Goal: Information Seeking & Learning: Learn about a topic

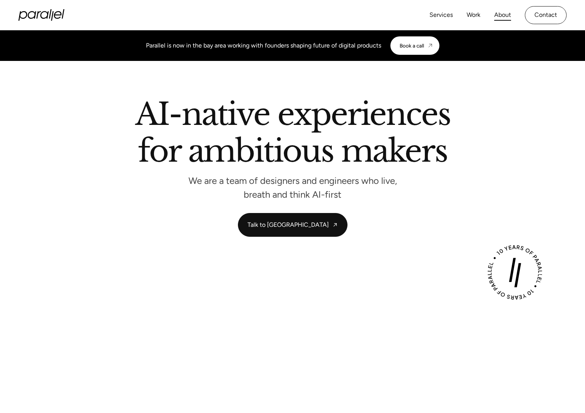
click at [500, 11] on link "About" at bounding box center [502, 15] width 17 height 11
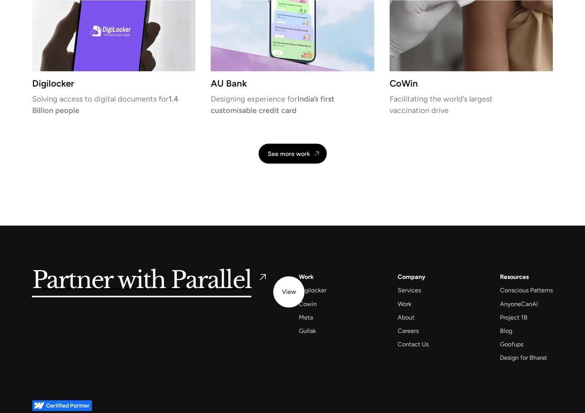
scroll to position [1734, 0]
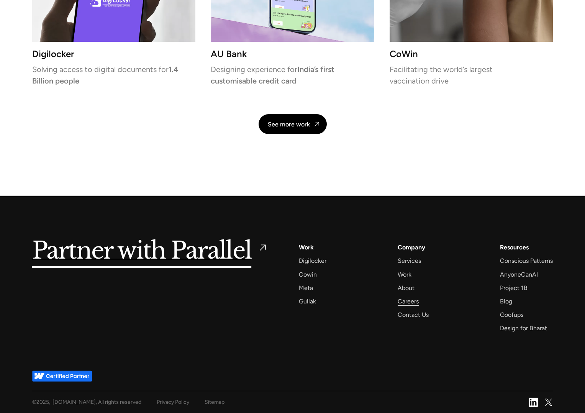
click at [409, 298] on div "Careers" at bounding box center [408, 301] width 21 height 10
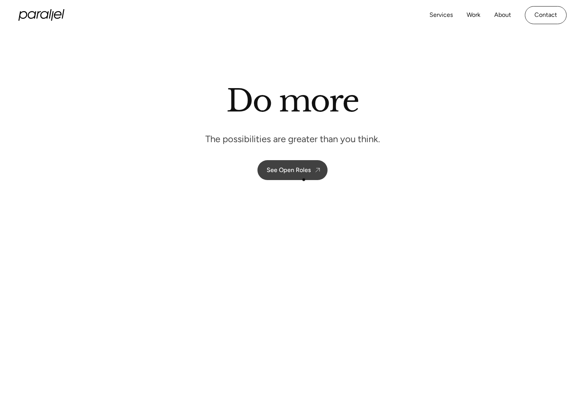
click at [298, 171] on div "See Open Roles" at bounding box center [289, 169] width 44 height 7
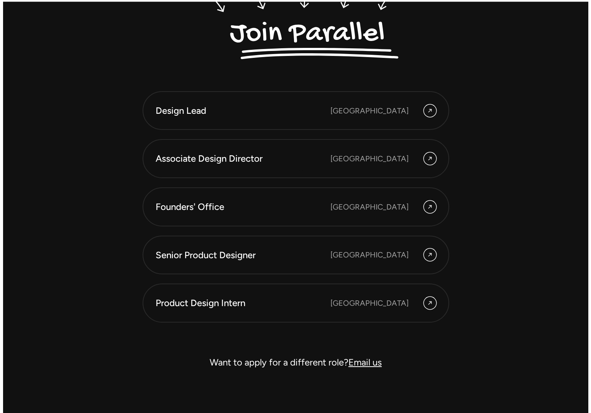
scroll to position [2056, 0]
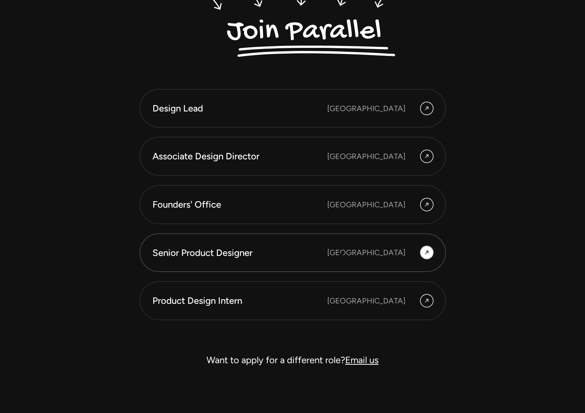
click at [342, 254] on div "Senior Product Designer Bengaluru" at bounding box center [292, 252] width 280 height 13
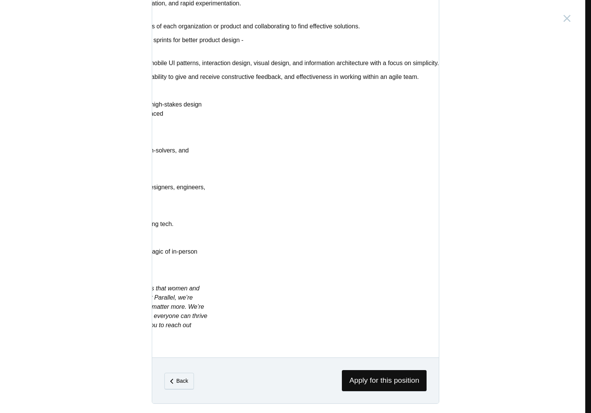
scroll to position [0, 224]
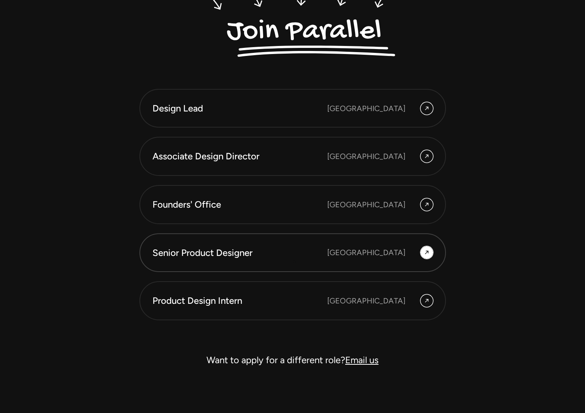
click at [295, 261] on link "Senior Product Designer Bengaluru" at bounding box center [292, 252] width 307 height 39
click at [388, 153] on div "[GEOGRAPHIC_DATA]" at bounding box center [366, 156] width 78 height 11
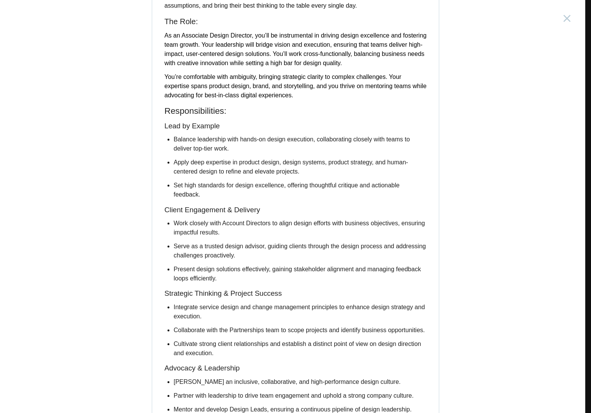
scroll to position [270, 0]
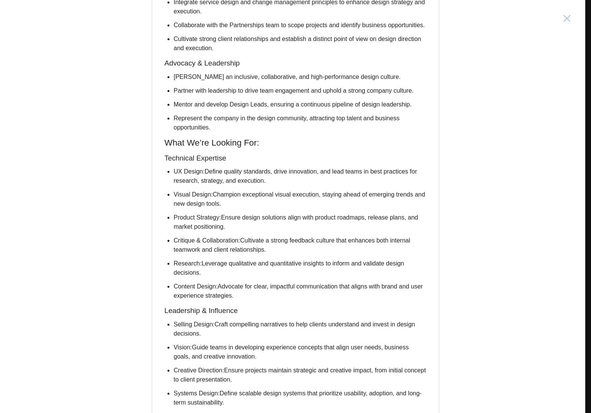
click at [124, 333] on div "Associate Design Director [GEOGRAPHIC_DATA], [GEOGRAPHIC_DATA] Description Abou…" at bounding box center [295, 206] width 591 height 413
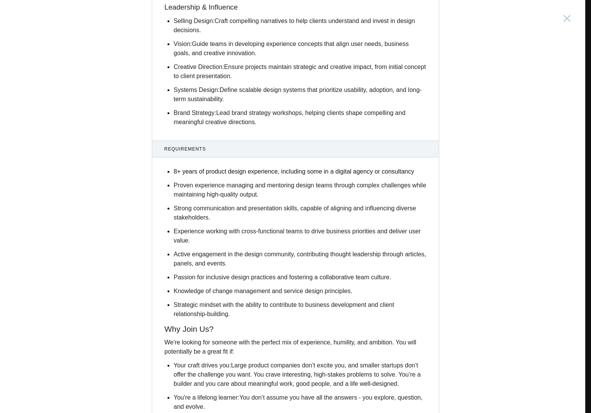
scroll to position [868, 0]
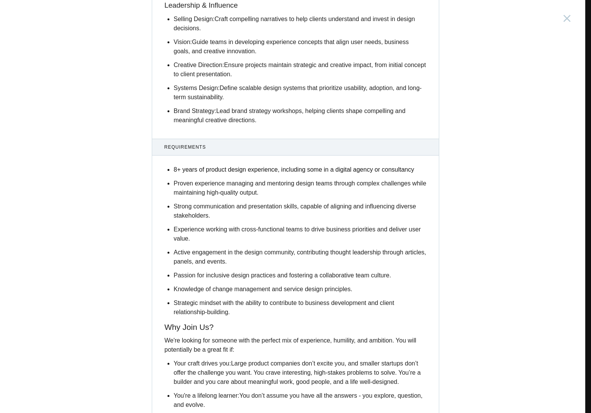
click at [275, 173] on span "8+ years of product design experience, including some in a digital agency or co…" at bounding box center [294, 169] width 240 height 7
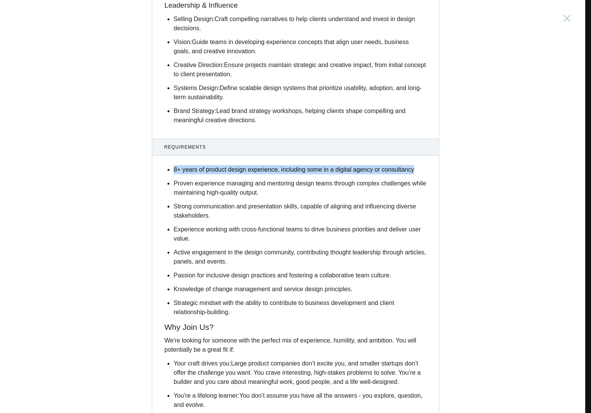
click at [269, 196] on span "Proven experience managing and mentoring design teams through complex challenge…" at bounding box center [300, 188] width 253 height 16
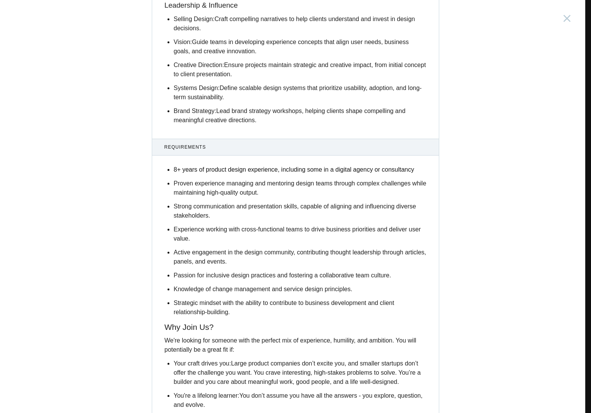
click at [269, 196] on span "Proven experience managing and mentoring design teams through complex challenge…" at bounding box center [300, 188] width 253 height 16
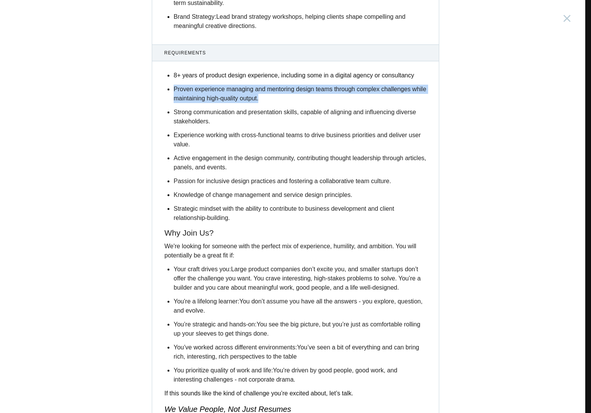
scroll to position [964, 0]
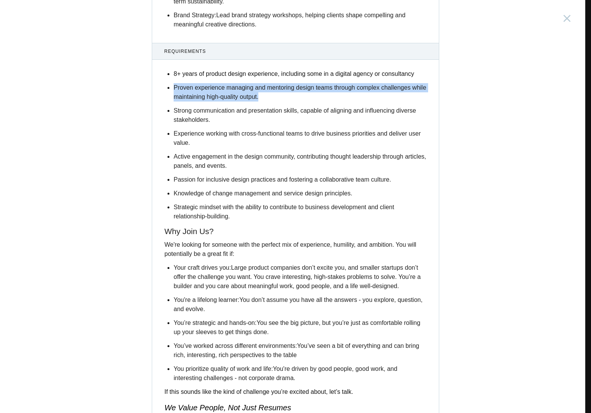
click at [226, 257] on span "We're looking for someone with the perfect mix of experience, humility, and amb…" at bounding box center [290, 249] width 252 height 16
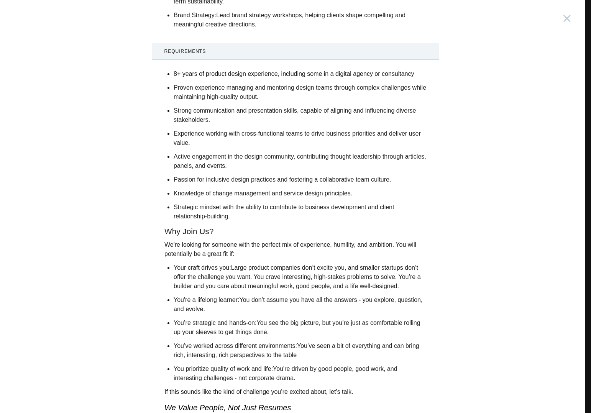
click at [226, 257] on span "We're looking for someone with the perfect mix of experience, humility, and amb…" at bounding box center [290, 249] width 252 height 16
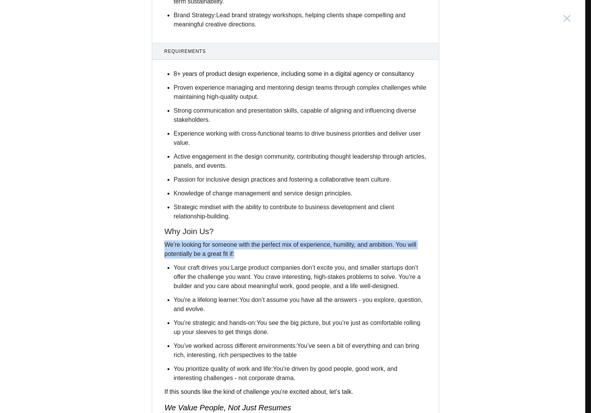
click at [233, 282] on span "Large product companies don’t excite you, and smaller startups don’t offer the …" at bounding box center [297, 276] width 247 height 25
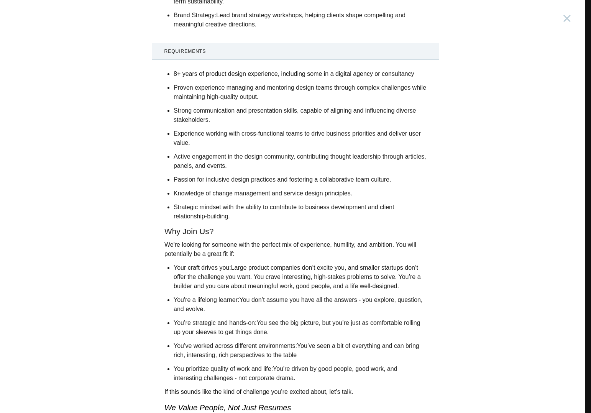
click at [233, 282] on span "Large product companies don’t excite you, and smaller startups don’t offer the …" at bounding box center [297, 276] width 247 height 25
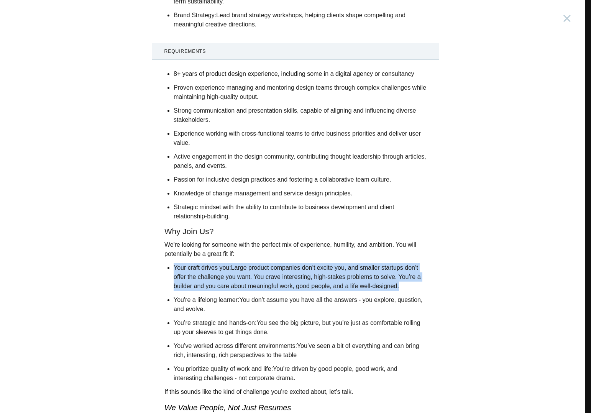
click at [334, 280] on span "Large product companies don’t excite you, and smaller startups don’t offer the …" at bounding box center [297, 276] width 247 height 25
drag, startPoint x: 402, startPoint y: 298, endPoint x: 168, endPoint y: 282, distance: 234.2
click at [168, 282] on div "8+ years of product design experience, including some in a digital agency or co…" at bounding box center [295, 312] width 287 height 498
click at [194, 305] on ul "Your craft drives you: Large product companies don’t excite you, and smaller st…" at bounding box center [300, 323] width 253 height 120
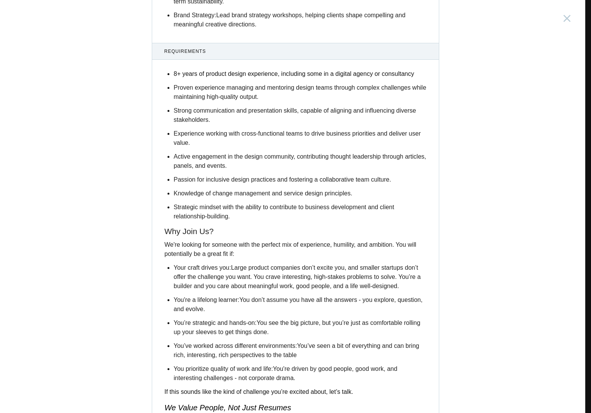
click at [223, 312] on span "You don’t assume you have all the answers - you explore, question, and evolve." at bounding box center [298, 305] width 249 height 16
drag, startPoint x: 228, startPoint y: 324, endPoint x: 189, endPoint y: 323, distance: 38.7
click at [189, 312] on span "You don’t assume you have all the answers - you explore, question, and evolve." at bounding box center [298, 305] width 249 height 16
click at [223, 312] on span "You don’t assume you have all the answers - you explore, question, and evolve." at bounding box center [298, 305] width 249 height 16
drag, startPoint x: 230, startPoint y: 323, endPoint x: 173, endPoint y: 313, distance: 58.3
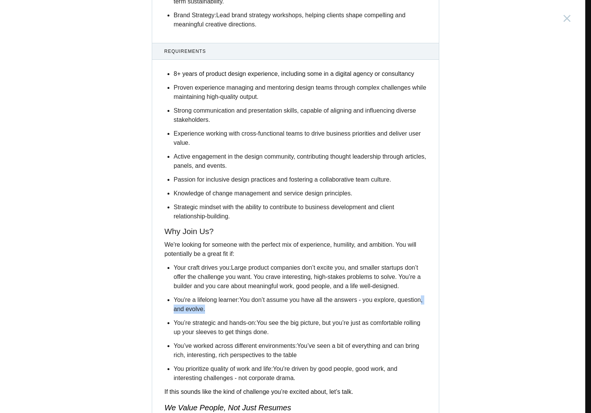
click at [174, 313] on p "You're a lifelong learner: You don’t assume you have all the answers - you expl…" at bounding box center [300, 304] width 253 height 18
click at [205, 312] on span "You don’t assume you have all the answers - you explore, question, and evolve." at bounding box center [298, 305] width 249 height 16
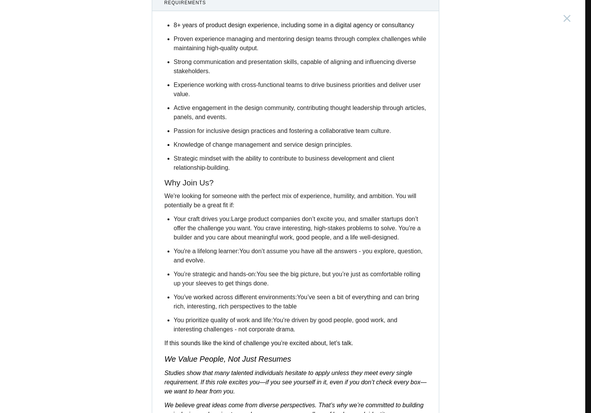
scroll to position [1021, 0]
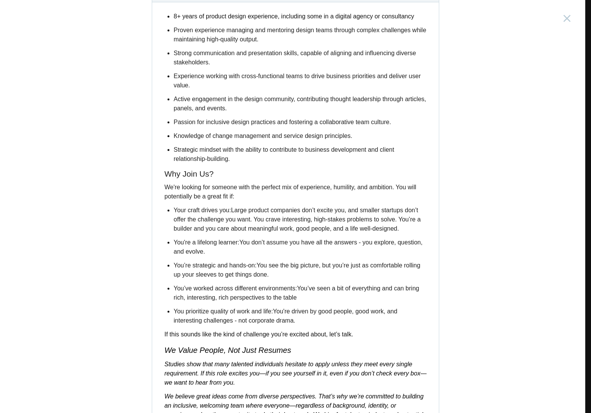
drag, startPoint x: 292, startPoint y: 289, endPoint x: 167, endPoint y: 281, distance: 125.1
click at [164, 283] on div "8+ years of product design experience, including some in a digital agency or co…" at bounding box center [295, 255] width 287 height 498
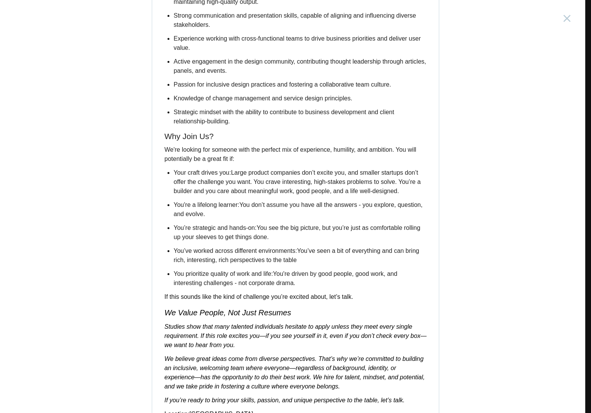
scroll to position [1062, 0]
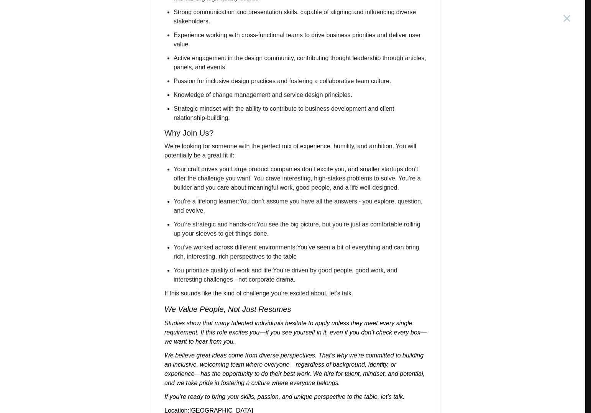
click at [317, 276] on ul "Your craft drives you: Large product companies don’t excite you, and smaller st…" at bounding box center [300, 225] width 253 height 120
drag, startPoint x: 317, startPoint y: 271, endPoint x: 167, endPoint y: 263, distance: 149.6
click at [174, 261] on li "You’ve worked across different environments: You’ve seen a bit of everything an…" at bounding box center [300, 252] width 253 height 18
click at [218, 274] on span "You prioritize quality of work and life:" at bounding box center [223, 270] width 99 height 7
click at [297, 284] on p "You prioritize quality of work and life: You're driven by good people, good wor…" at bounding box center [300, 275] width 253 height 18
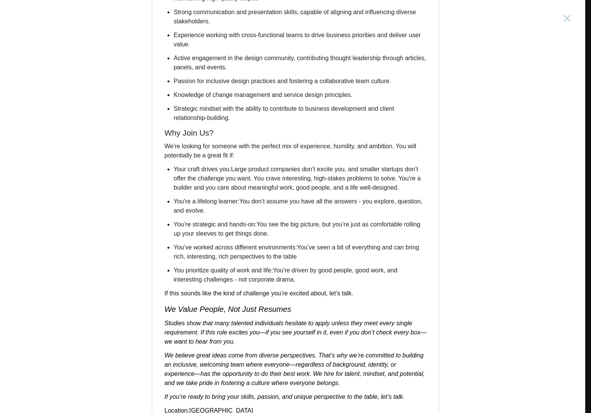
drag, startPoint x: 299, startPoint y: 294, endPoint x: 159, endPoint y: 284, distance: 140.2
click at [159, 284] on div "8+ years of product design experience, including some in a digital agency or co…" at bounding box center [295, 214] width 287 height 498
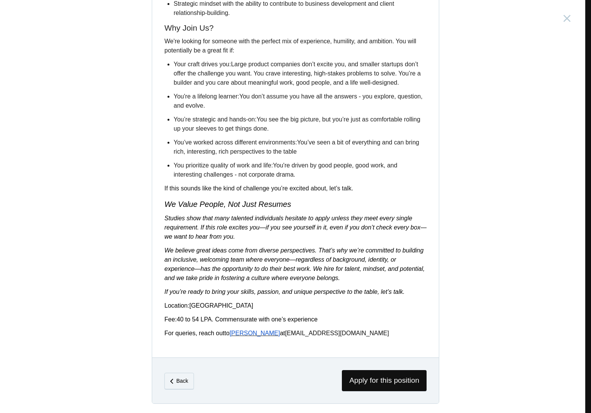
click at [158, 326] on div "8+ years of product design experience, including some in a digital agency or co…" at bounding box center [295, 109] width 287 height 498
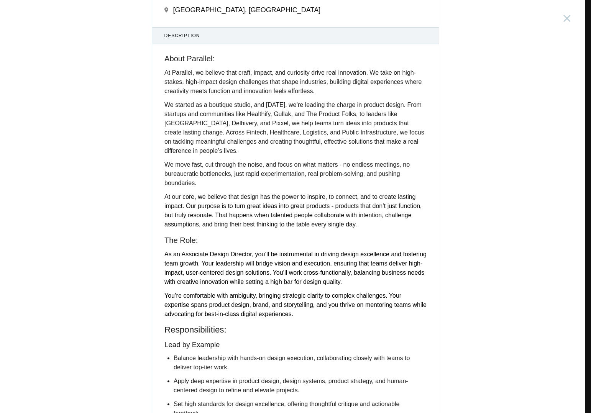
scroll to position [0, 0]
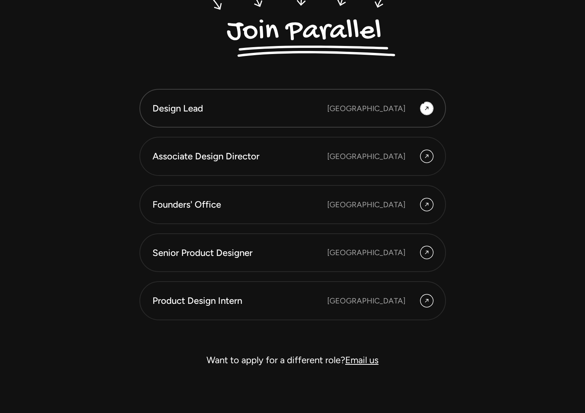
click at [424, 107] on icon at bounding box center [427, 108] width 6 height 9
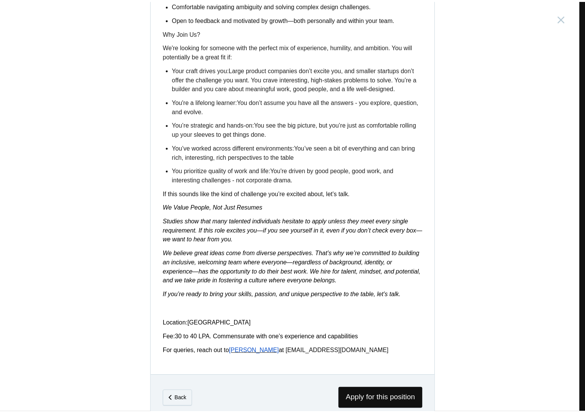
scroll to position [1115, 0]
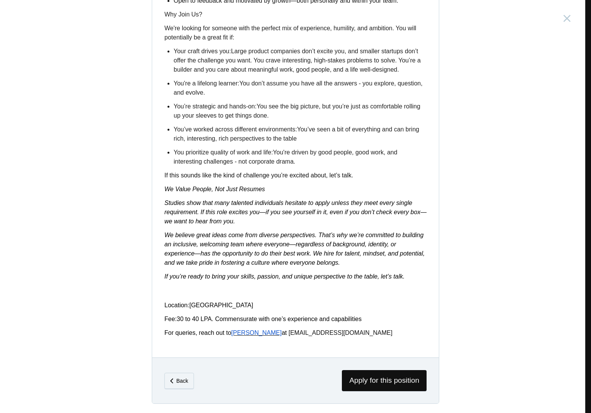
click at [218, 321] on span "30 to 40 LPA. Commensurate with one’s experience and capabilities" at bounding box center [269, 319] width 185 height 7
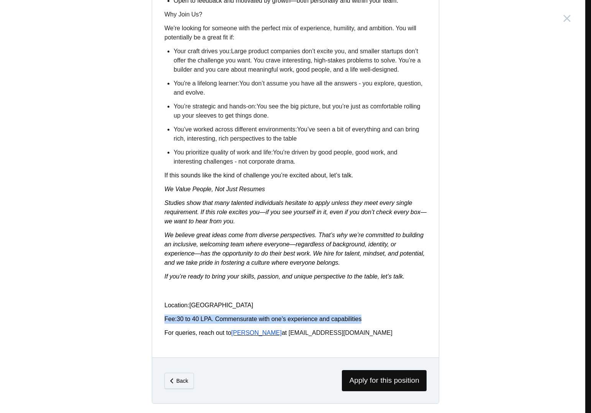
click at [218, 321] on span "30 to 40 LPA. Commensurate with one’s experience and capabilities" at bounding box center [269, 319] width 185 height 7
click at [210, 321] on span "30 to 40 LPA. Commensurate with one’s experience and capabilities" at bounding box center [269, 319] width 185 height 7
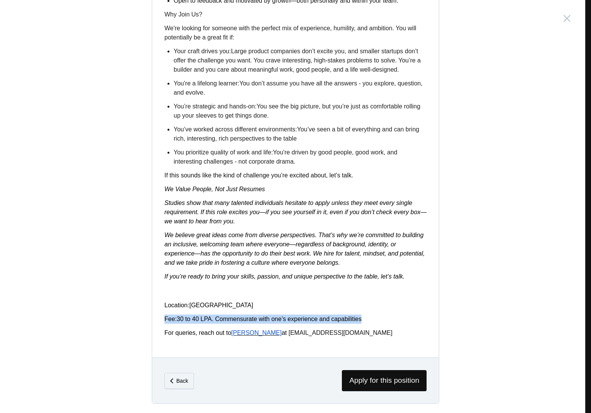
click at [135, 262] on div "Design Lead India, Bangalore Description Who We Are: At Parallel, we believe th…" at bounding box center [295, 206] width 591 height 413
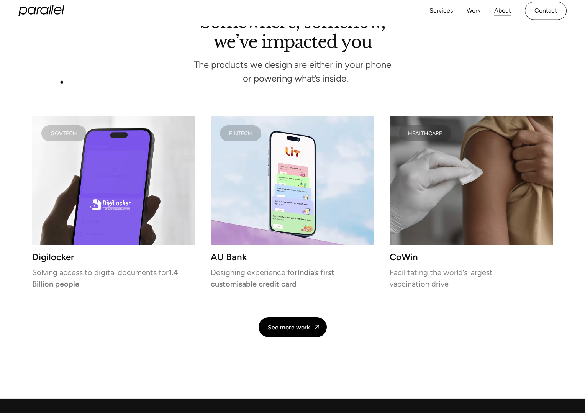
scroll to position [1732, 0]
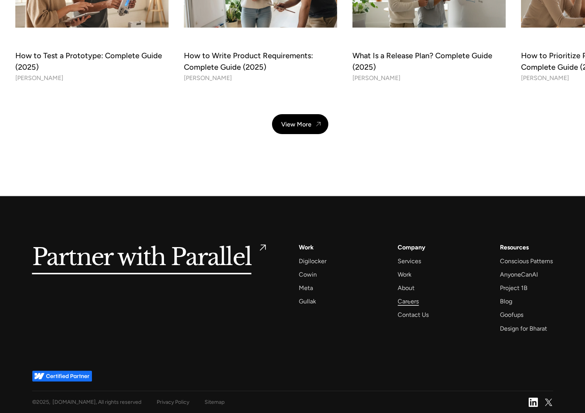
click at [410, 300] on div "Careers" at bounding box center [408, 301] width 21 height 10
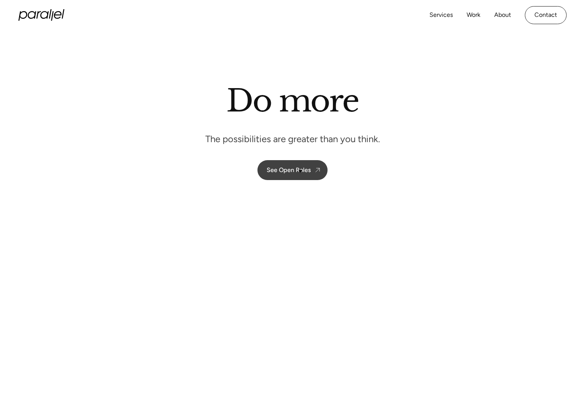
click at [300, 171] on div "See Open Roles" at bounding box center [289, 169] width 44 height 7
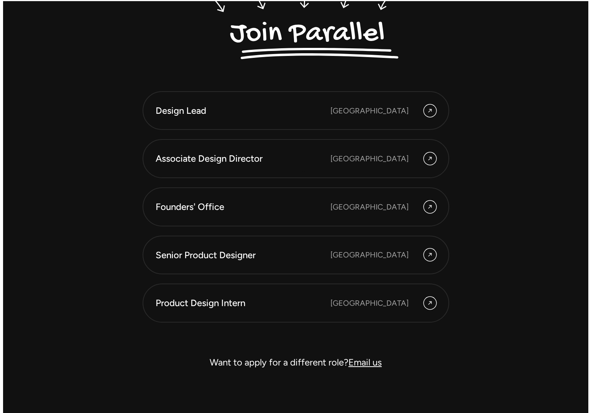
scroll to position [2056, 0]
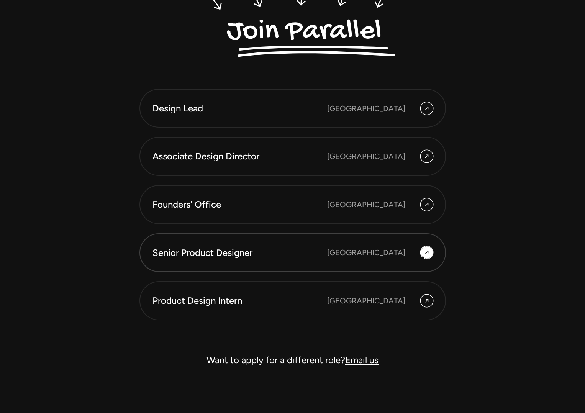
click at [423, 258] on div "[GEOGRAPHIC_DATA]" at bounding box center [380, 252] width 106 height 12
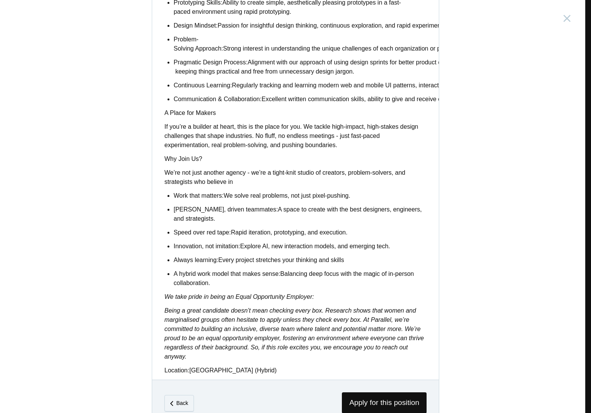
scroll to position [515, 0]
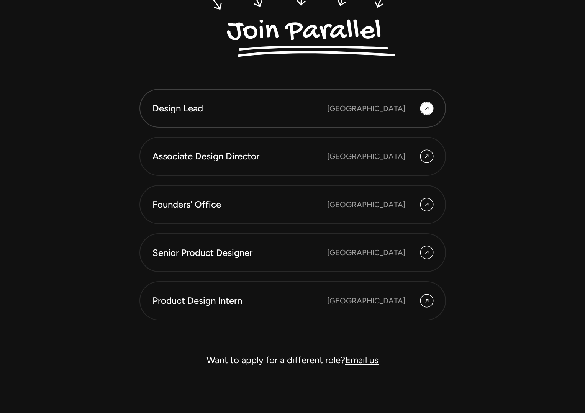
click at [426, 117] on link "Design Lead [GEOGRAPHIC_DATA]" at bounding box center [292, 108] width 307 height 39
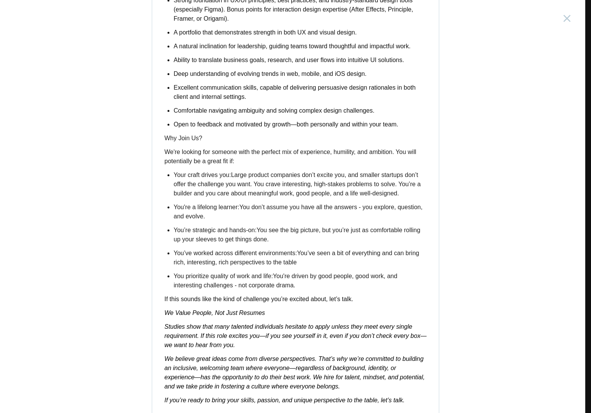
scroll to position [1115, 0]
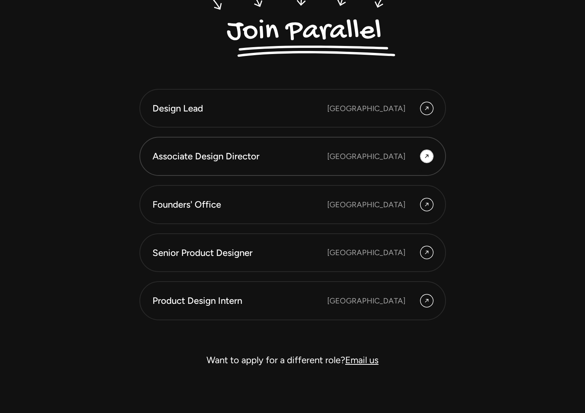
click at [421, 169] on link "Associate Design Director [GEOGRAPHIC_DATA]" at bounding box center [292, 156] width 307 height 39
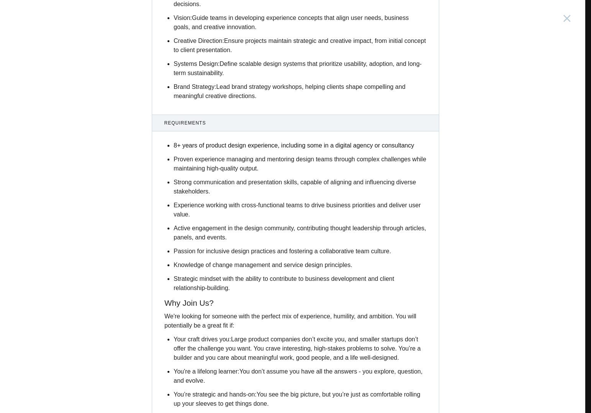
scroll to position [903, 0]
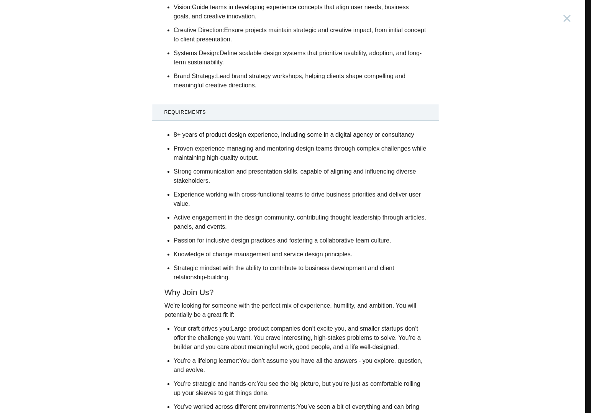
click at [360, 275] on ul "8+ years of product design experience, including some in a digital agency or co…" at bounding box center [300, 206] width 253 height 152
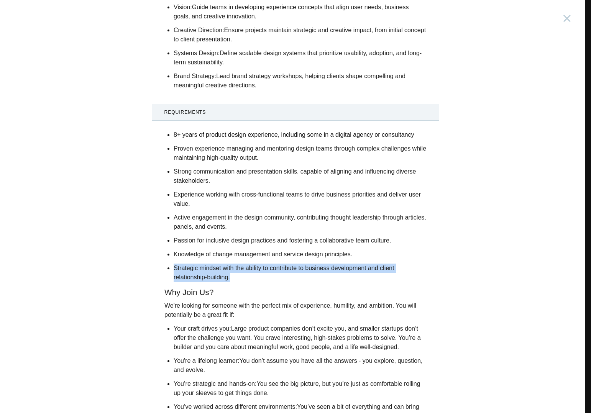
click at [325, 208] on p "Experience working with cross-functional teams to drive business priorities and…" at bounding box center [300, 199] width 253 height 18
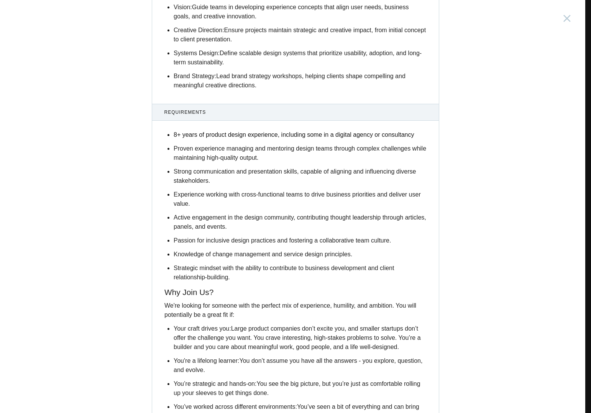
click at [325, 208] on p "Experience working with cross-functional teams to drive business priorities and…" at bounding box center [300, 199] width 253 height 18
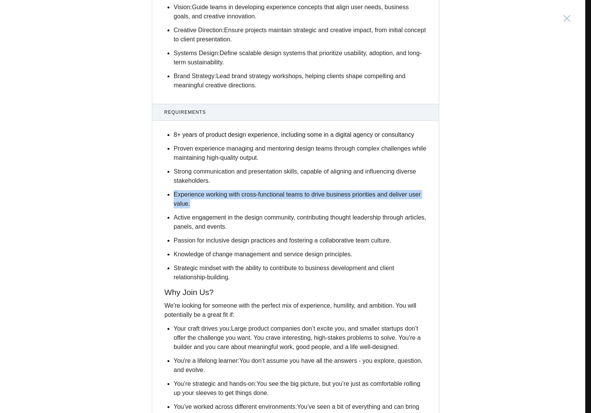
click at [333, 184] on span "Strong communication and presentation skills, capable of aligning and influenci…" at bounding box center [295, 176] width 242 height 16
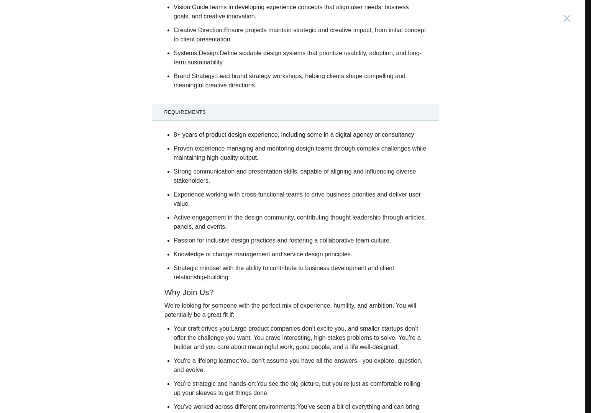
click at [333, 184] on span "Strong communication and presentation skills, capable of aligning and influenci…" at bounding box center [295, 176] width 242 height 16
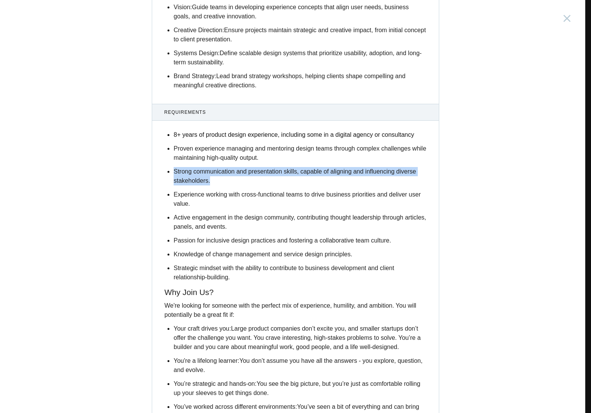
click at [395, 178] on ul "8+ years of product design experience, including some in a digital agency or co…" at bounding box center [300, 206] width 253 height 152
click at [395, 184] on span "Strong communication and presentation skills, capable of aligning and influenci…" at bounding box center [295, 176] width 242 height 16
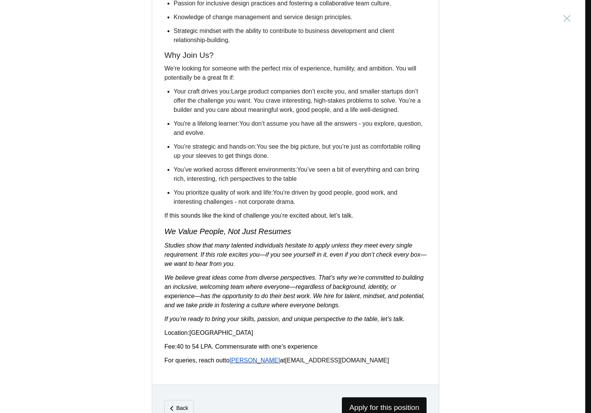
scroll to position [1183, 0]
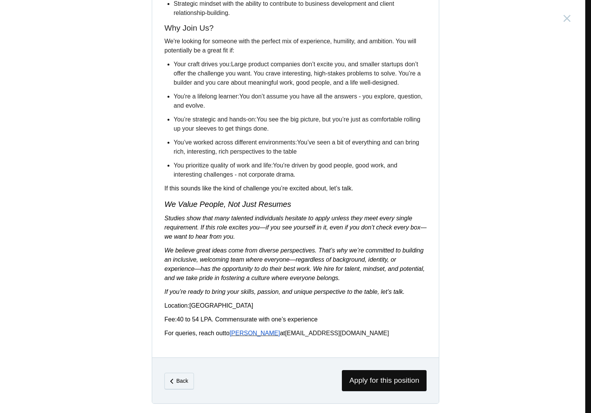
click at [469, 243] on div "Associate Design Director [GEOGRAPHIC_DATA], [GEOGRAPHIC_DATA] Description Abou…" at bounding box center [295, 206] width 591 height 413
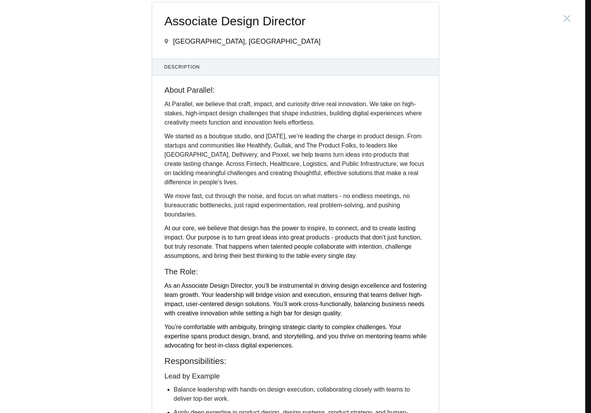
scroll to position [0, 0]
